Goal: Information Seeking & Learning: Learn about a topic

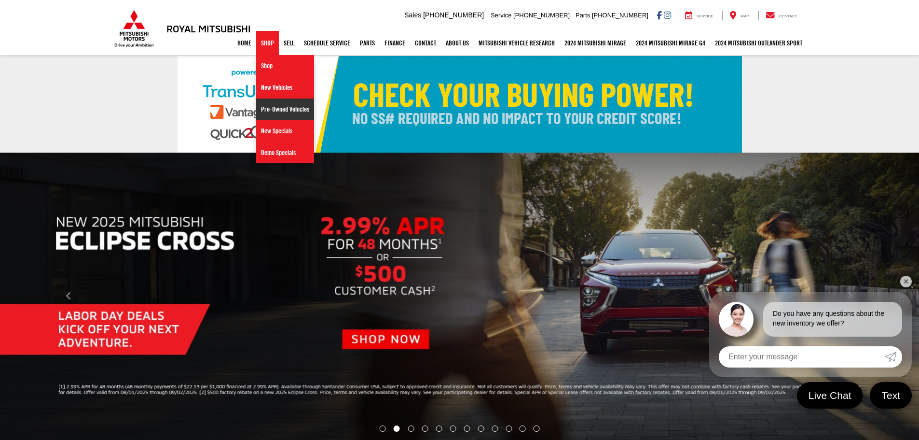
click at [281, 114] on link "Pre-Owned Vehicles" at bounding box center [285, 109] width 58 height 22
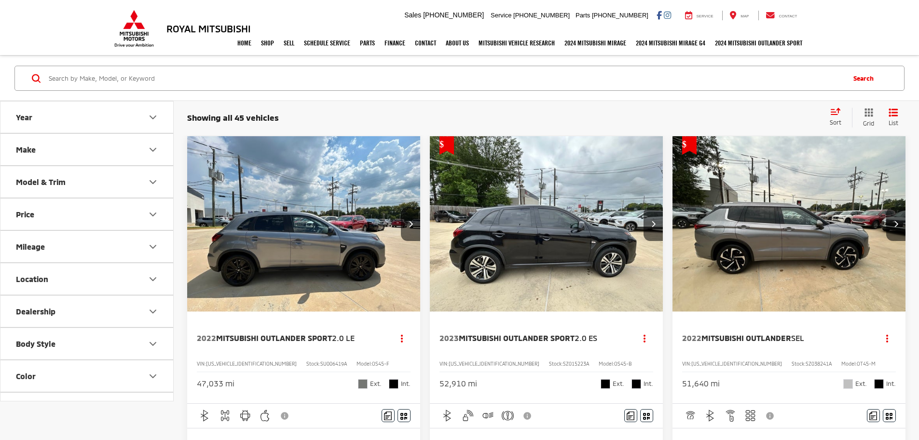
click at [215, 83] on input "Search by Make, Model, or Keyword" at bounding box center [446, 78] width 796 height 23
click at [130, 77] on input "Search by Make, Model, or Keyword" at bounding box center [446, 78] width 796 height 23
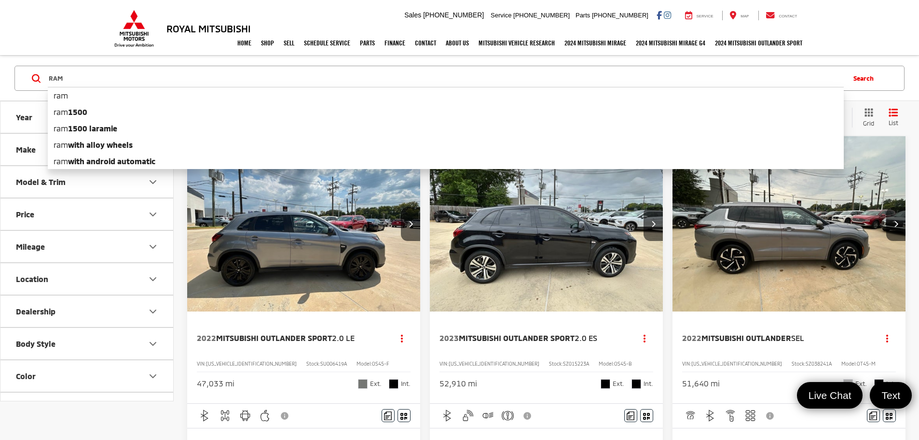
type input "RAM"
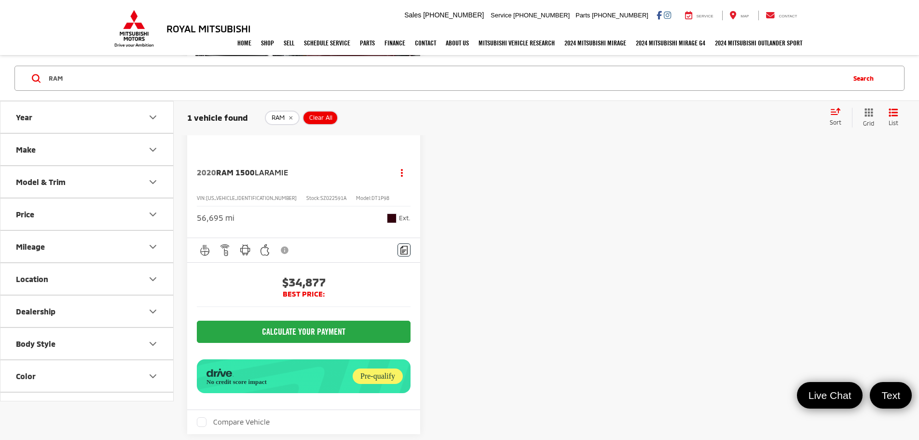
scroll to position [160, 0]
